Goal: Find specific page/section: Find specific page/section

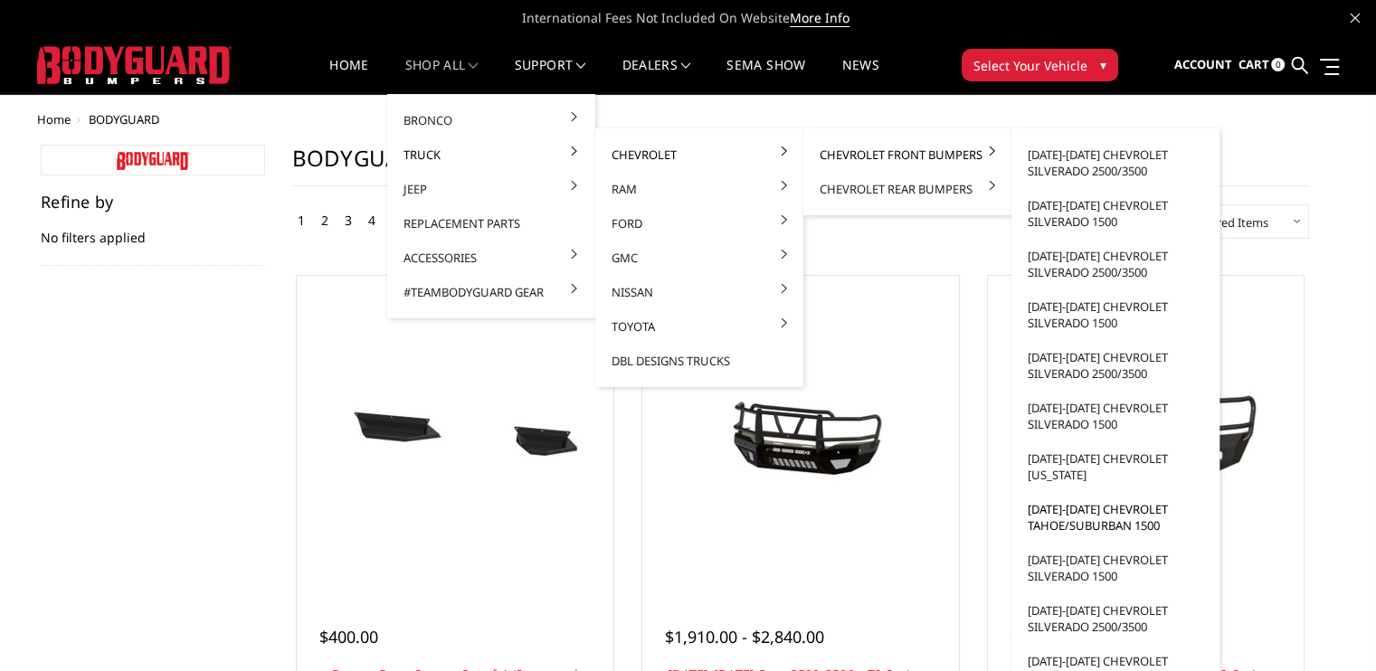
scroll to position [90, 0]
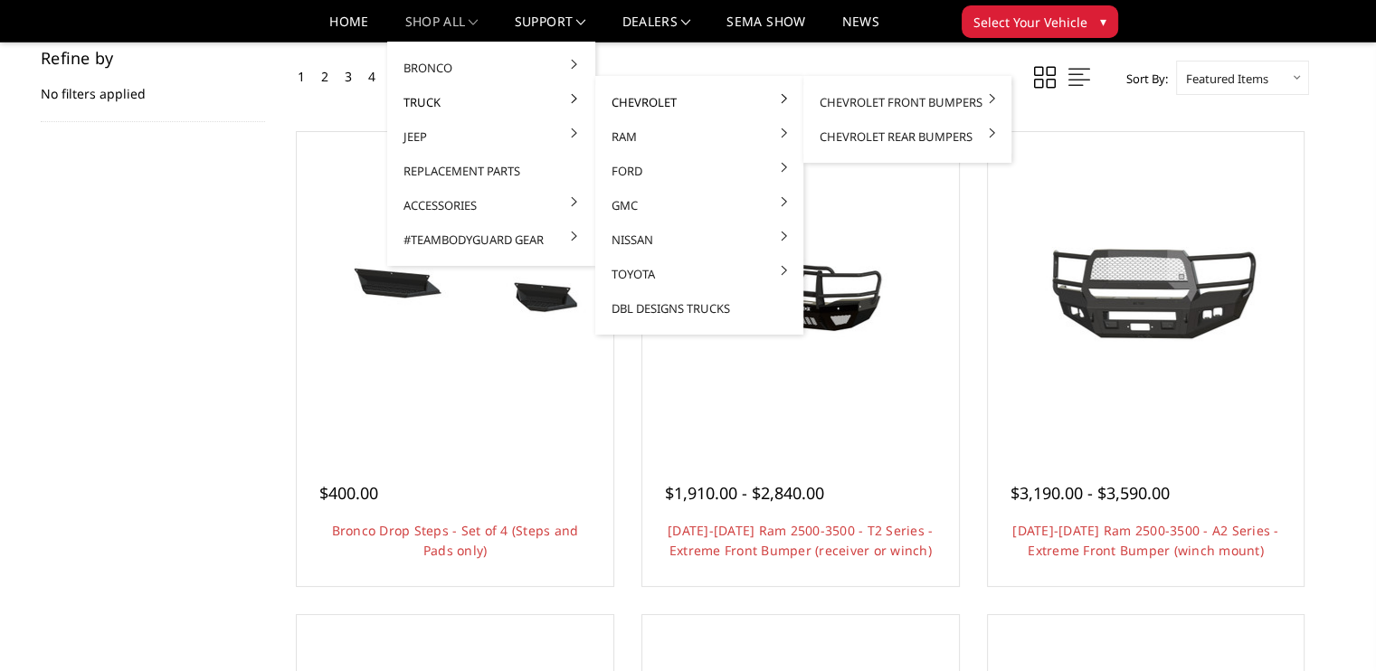
click at [614, 104] on link "Chevrolet" at bounding box center [699, 102] width 194 height 34
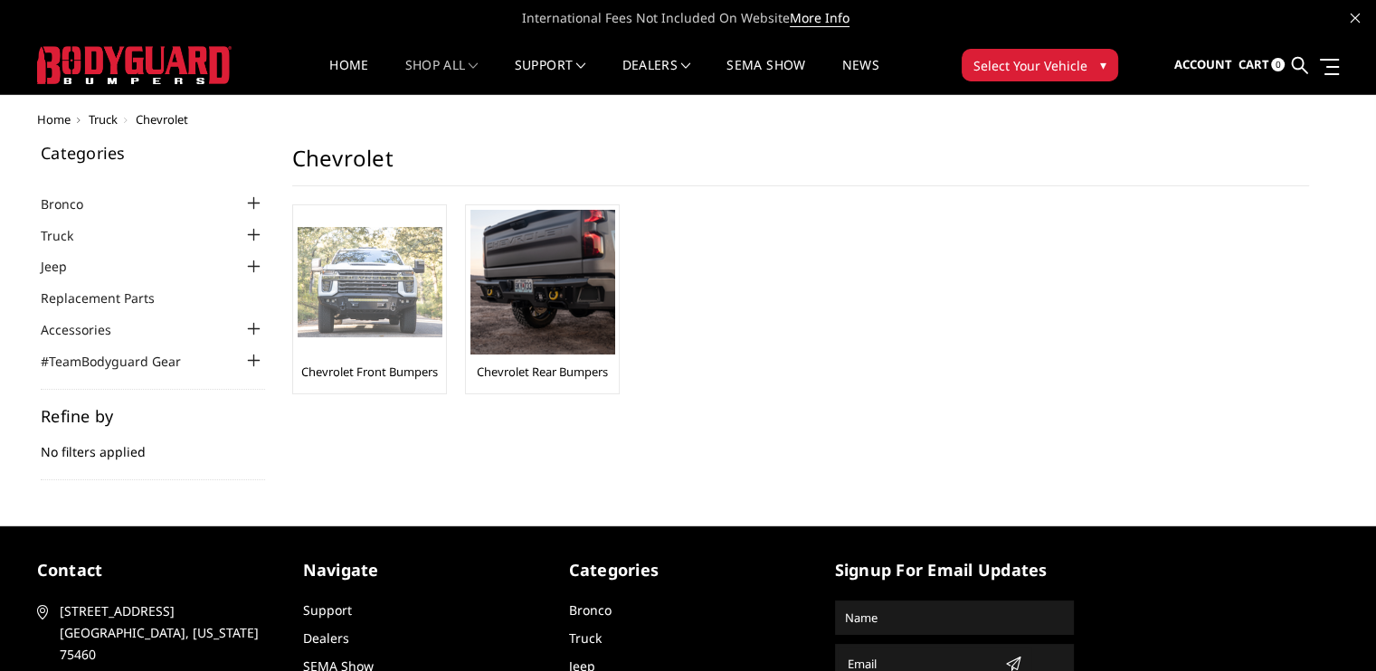
click at [370, 287] on img at bounding box center [370, 282] width 145 height 111
